Goal: Information Seeking & Learning: Find specific fact

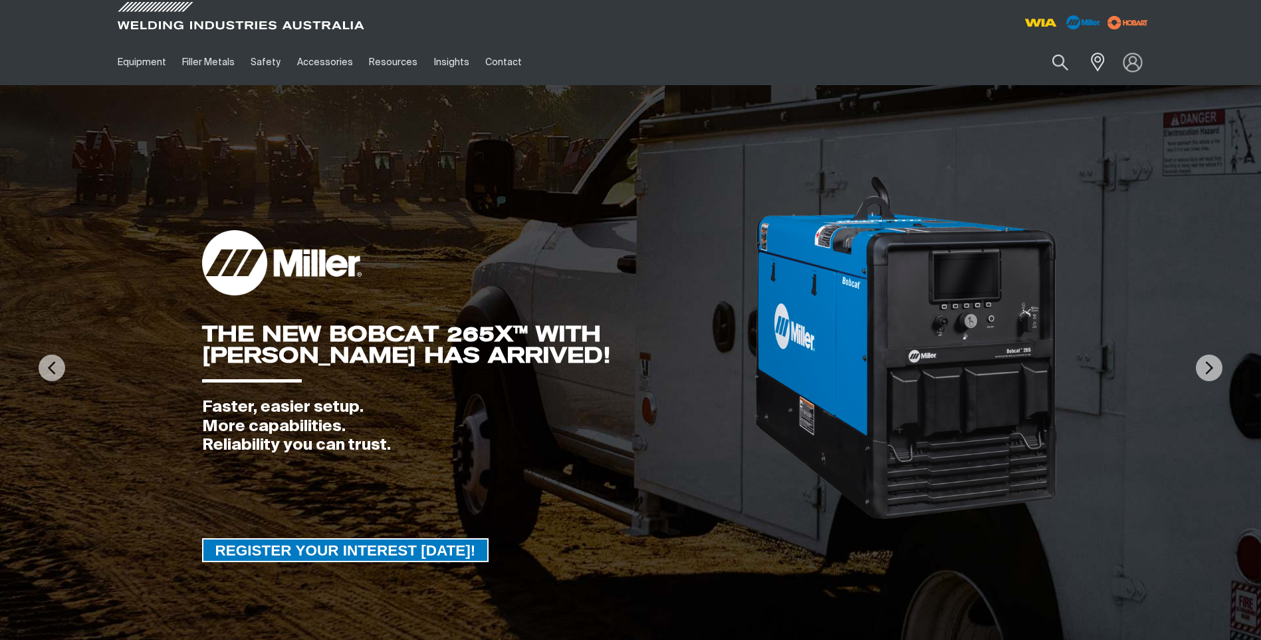
click at [1132, 62] on img at bounding box center [1132, 62] width 19 height 19
click at [1107, 86] on link "Partner Login" at bounding box center [1078, 87] width 146 height 25
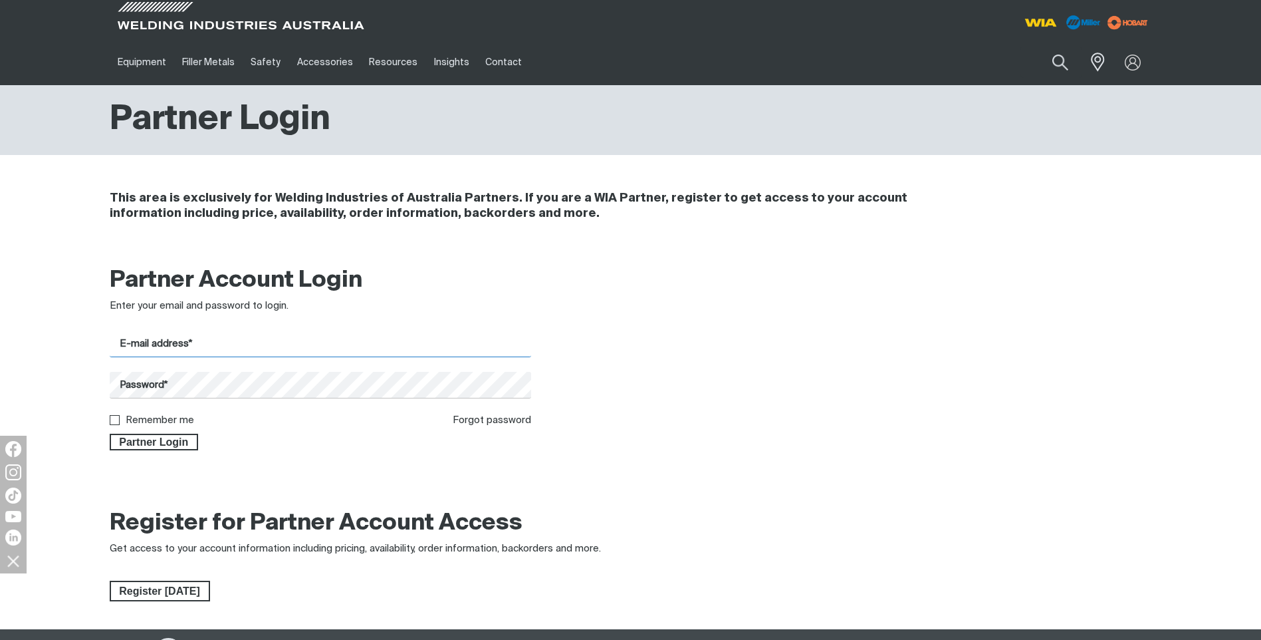
type input "[PERSON_NAME][EMAIL_ADDRESS][DOMAIN_NAME]"
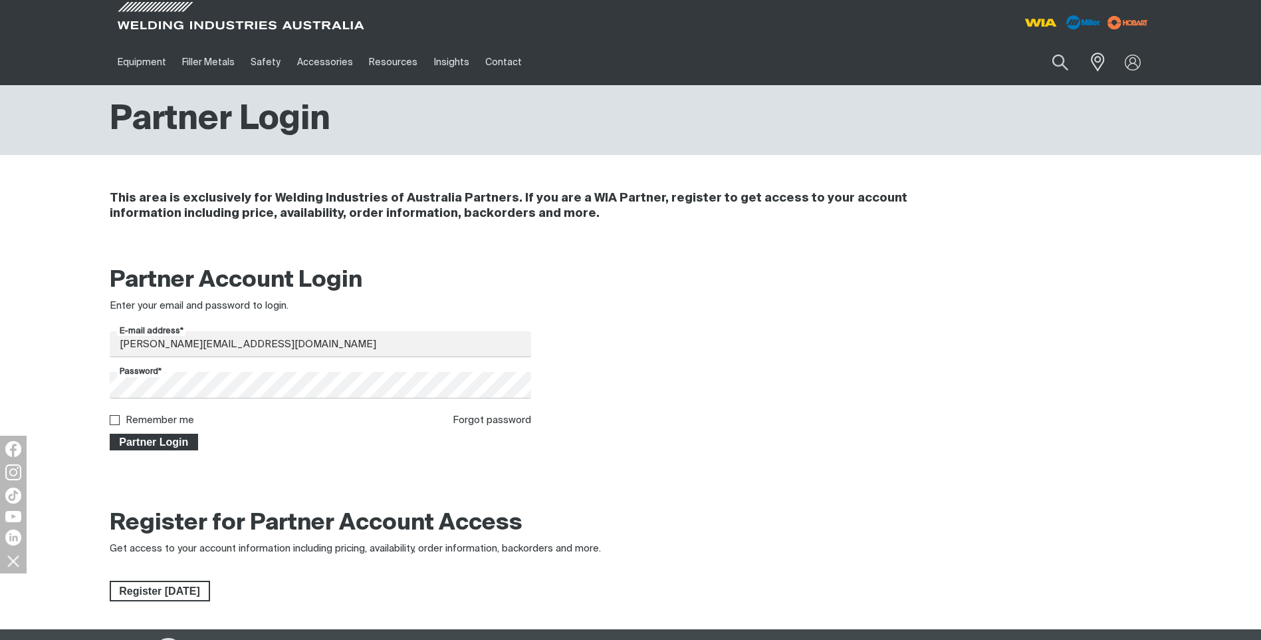
click at [170, 441] on span "Partner Login" at bounding box center [154, 441] width 86 height 17
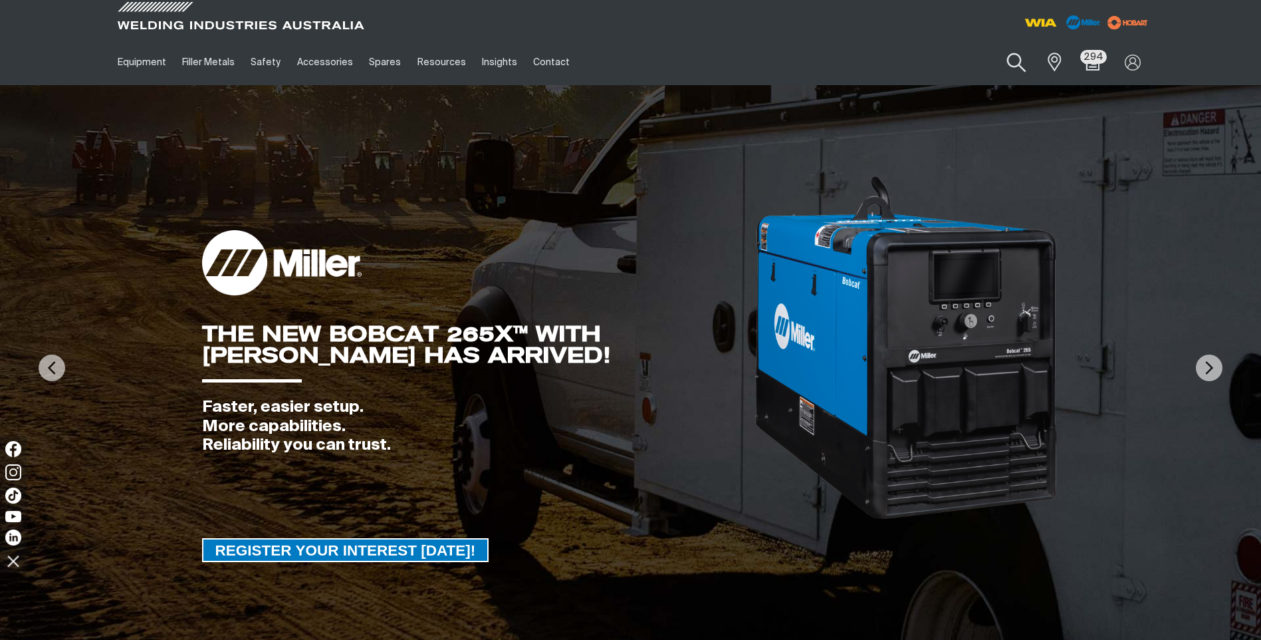
click at [1018, 65] on button "Search products" at bounding box center [1017, 63] width 54 height 38
click at [951, 60] on input "Search" at bounding box center [936, 62] width 205 height 30
paste input "Flux-Cored Fabco 811N1 Wire 1.6mm 15Kg Vacuum Packed Spool [GEOGRAPHIC_DATA]"
type input "Flux-Cored Fabco 811N1 Wire 1.6mm 15Kg Vacuum Packed Spool [GEOGRAPHIC_DATA]"
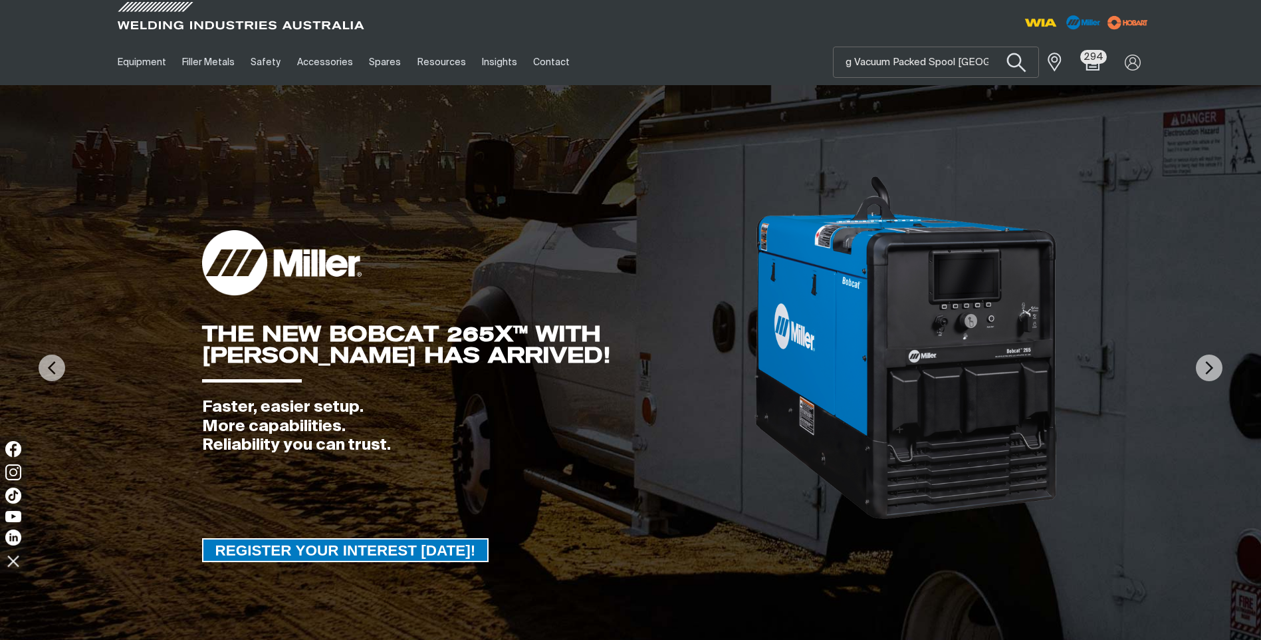
scroll to position [0, 0]
drag, startPoint x: 999, startPoint y: 57, endPoint x: 780, endPoint y: 68, distance: 219.0
click at [774, 72] on div "Equipment Stick Welders TIG Welders MIG Welders Multi-Process Welders Engine Dr…" at bounding box center [631, 62] width 1042 height 46
click at [994, 60] on button "Search products" at bounding box center [1017, 63] width 54 height 38
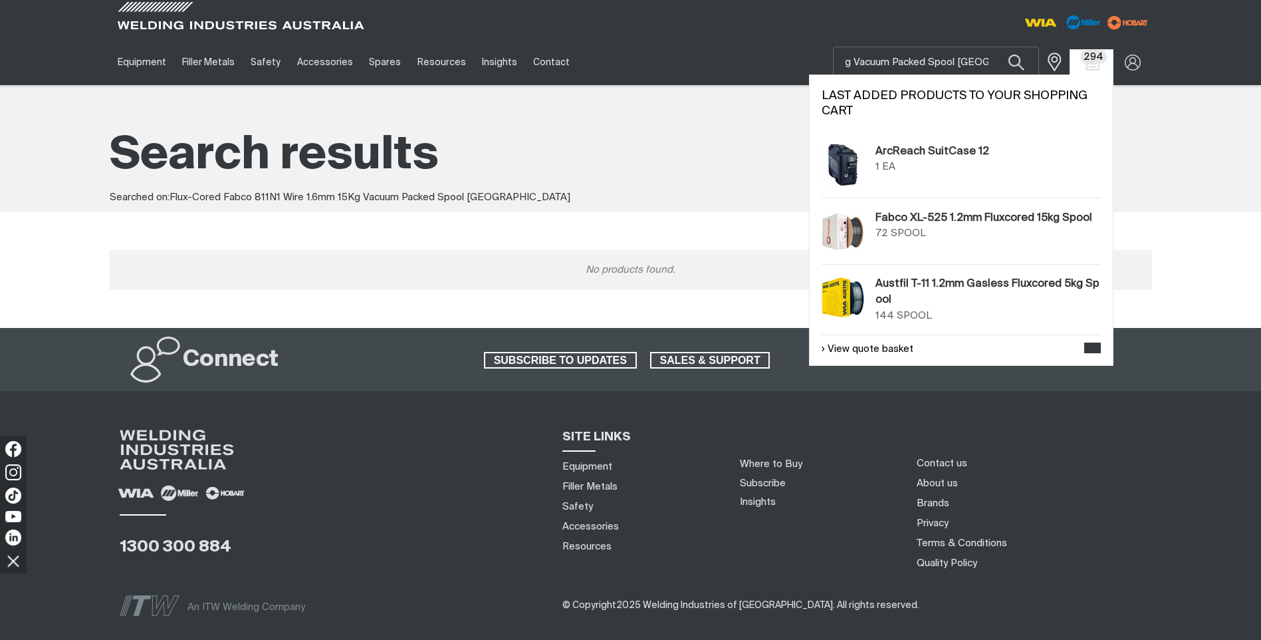
scroll to position [0, 185]
drag, startPoint x: 845, startPoint y: 62, endPoint x: 1075, endPoint y: 59, distance: 230.0
click at [1075, 59] on div "Search Flux-Cored Fabco 811N1 Wire 1.6mm 15Kg Vacuum Packed Spool [GEOGRAPHIC_D…" at bounding box center [1021, 62] width 261 height 46
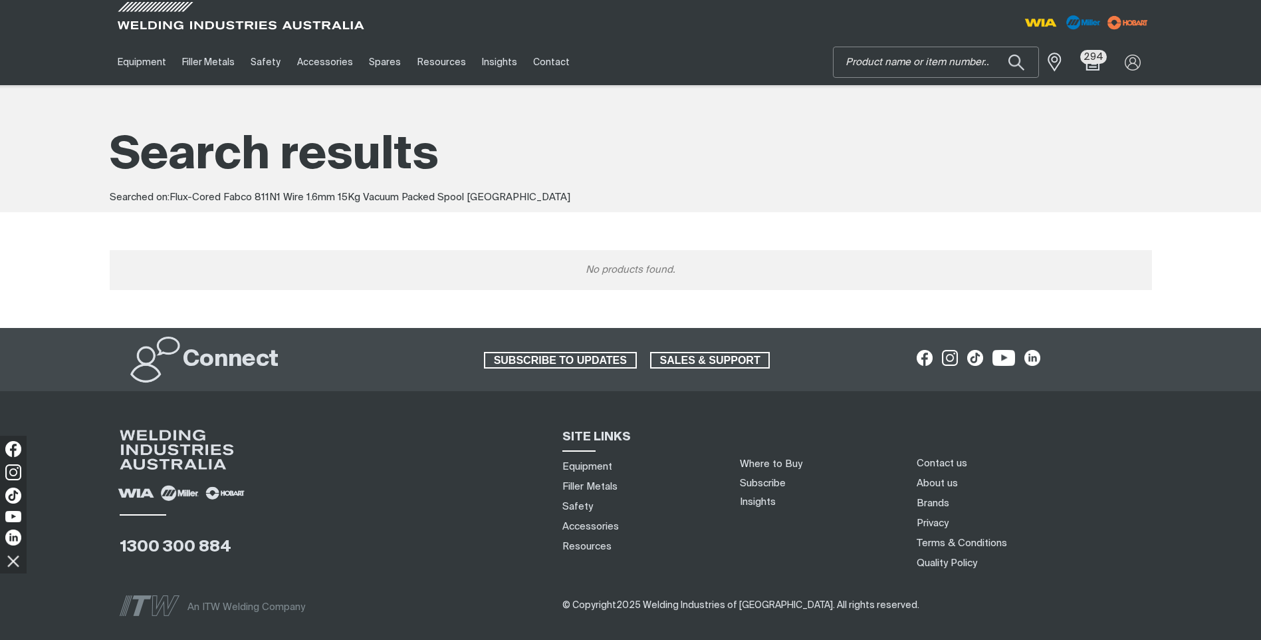
scroll to position [0, 0]
click at [878, 59] on input "Search" at bounding box center [936, 62] width 205 height 30
paste input "S283619-053"
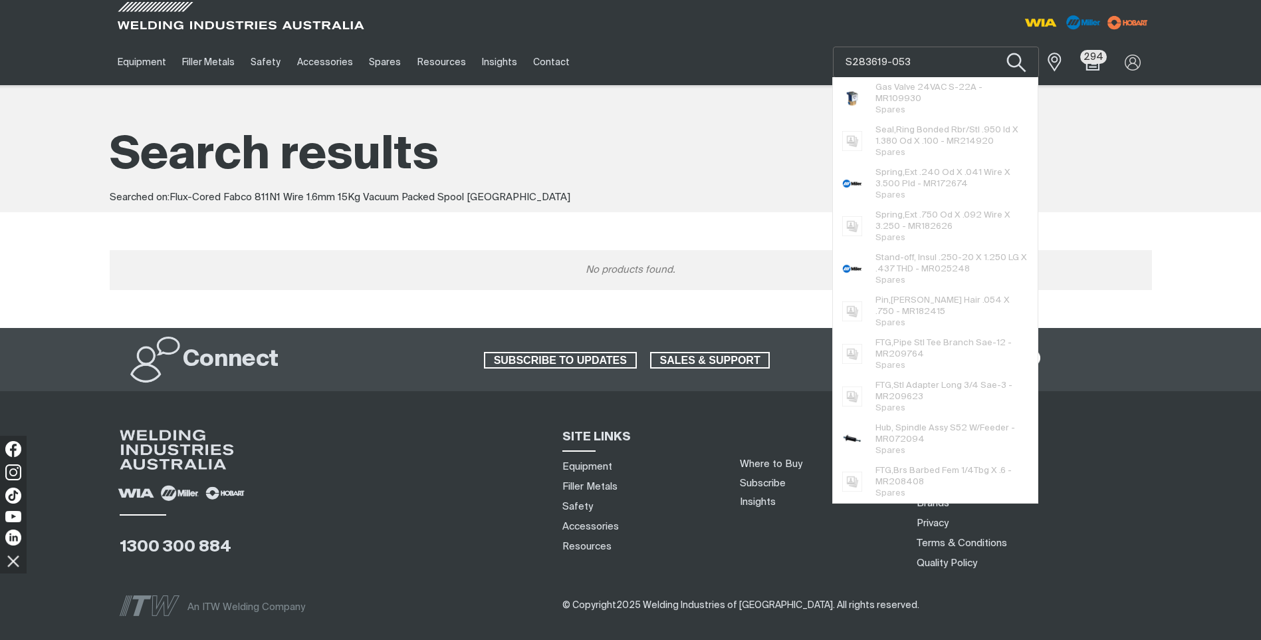
click at [1016, 60] on button "Search products" at bounding box center [1017, 63] width 54 height 38
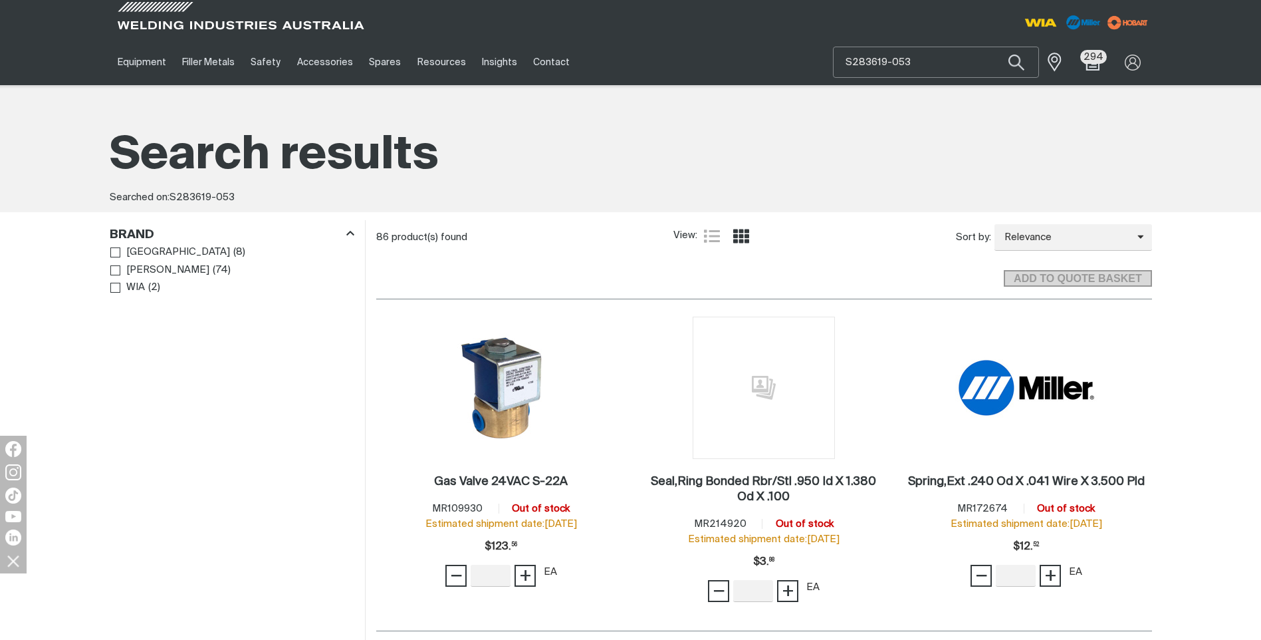
click at [929, 62] on input "S283619-053" at bounding box center [936, 62] width 205 height 30
type input "S283619-"
click at [1015, 64] on button "Search products" at bounding box center [1017, 63] width 54 height 38
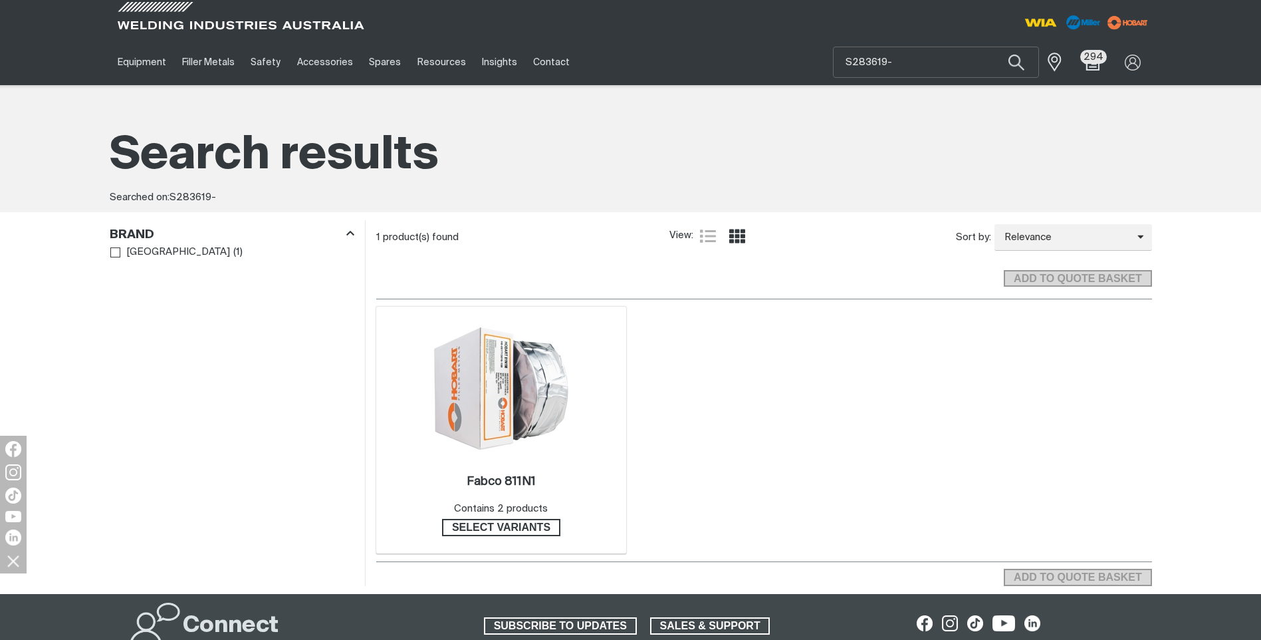
click at [499, 429] on img at bounding box center [501, 388] width 142 height 128
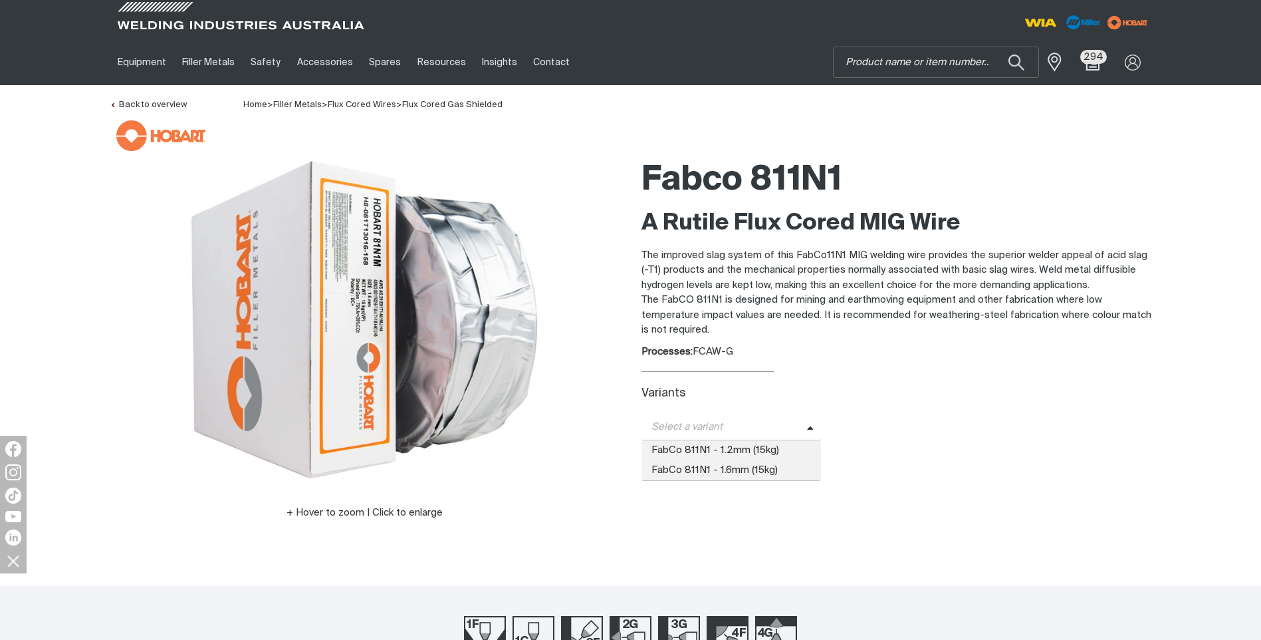
click at [796, 425] on span "Select a variant" at bounding box center [725, 426] width 166 height 15
click at [752, 469] on span "FabCo 811N1 - 1.6mm (15kg)" at bounding box center [732, 470] width 180 height 20
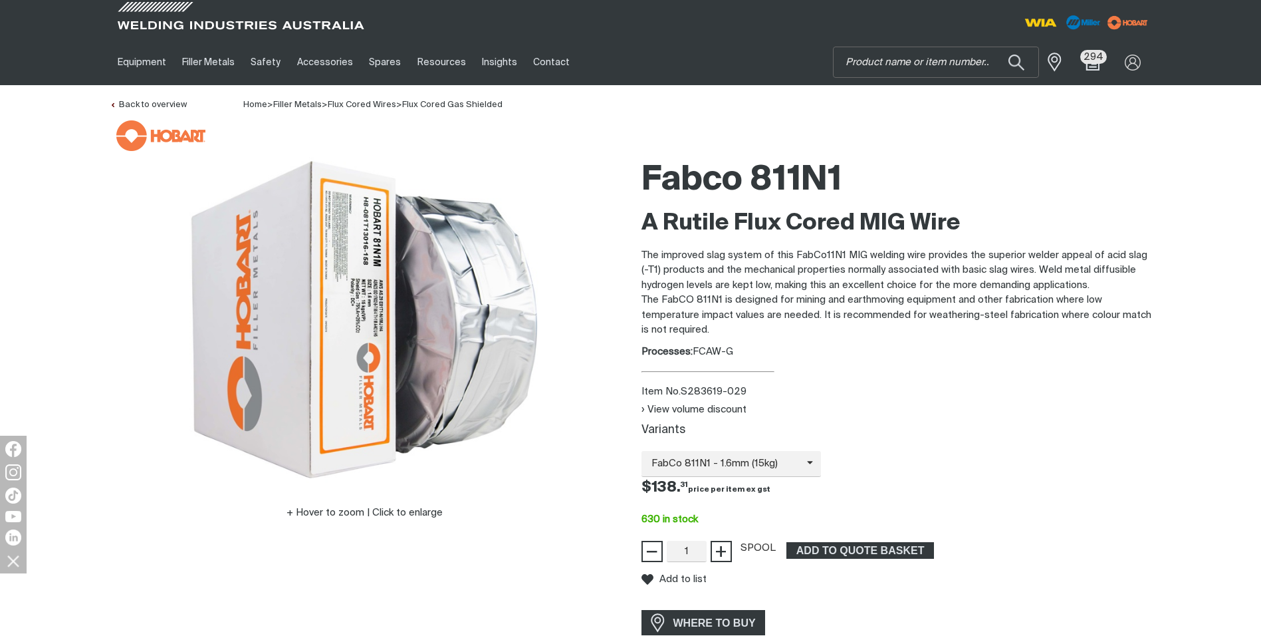
click at [747, 391] on div "Item No. S283619-029" at bounding box center [897, 391] width 511 height 15
drag, startPoint x: 744, startPoint y: 390, endPoint x: 679, endPoint y: 389, distance: 65.2
click at [679, 389] on div "Item No. S283619-029" at bounding box center [897, 391] width 511 height 15
drag, startPoint x: 679, startPoint y: 389, endPoint x: 696, endPoint y: 388, distance: 17.3
copy div "S283619-029"
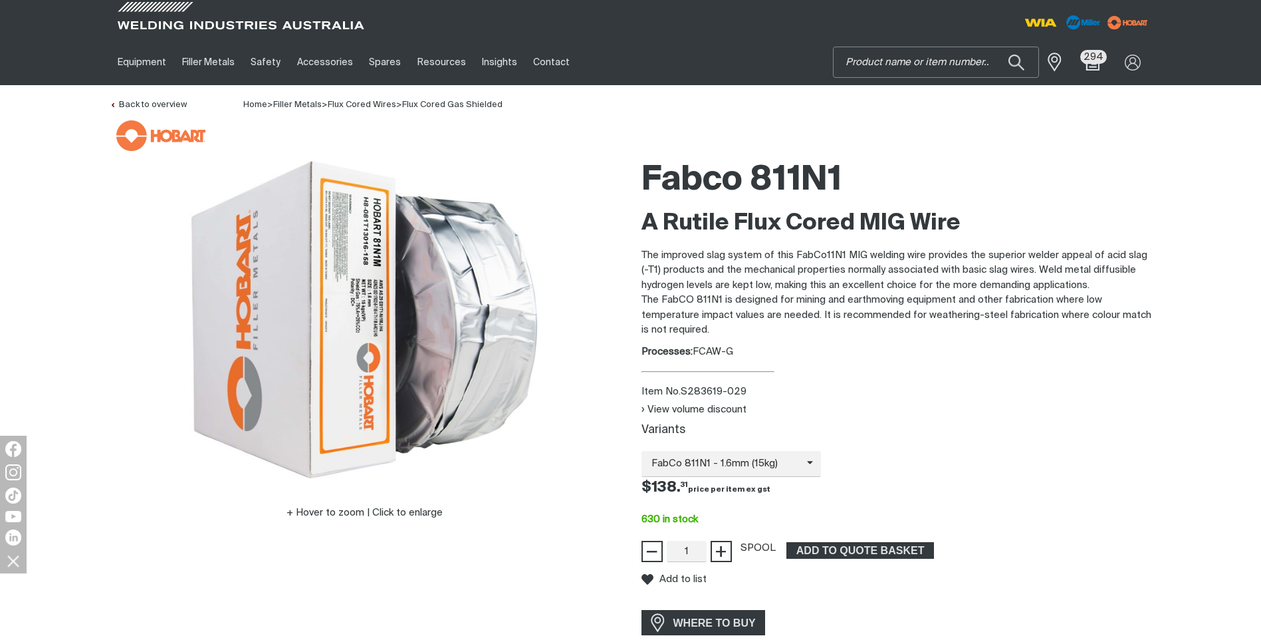
click at [882, 59] on input "Search" at bounding box center [936, 62] width 205 height 30
